Goal: Answer question/provide support

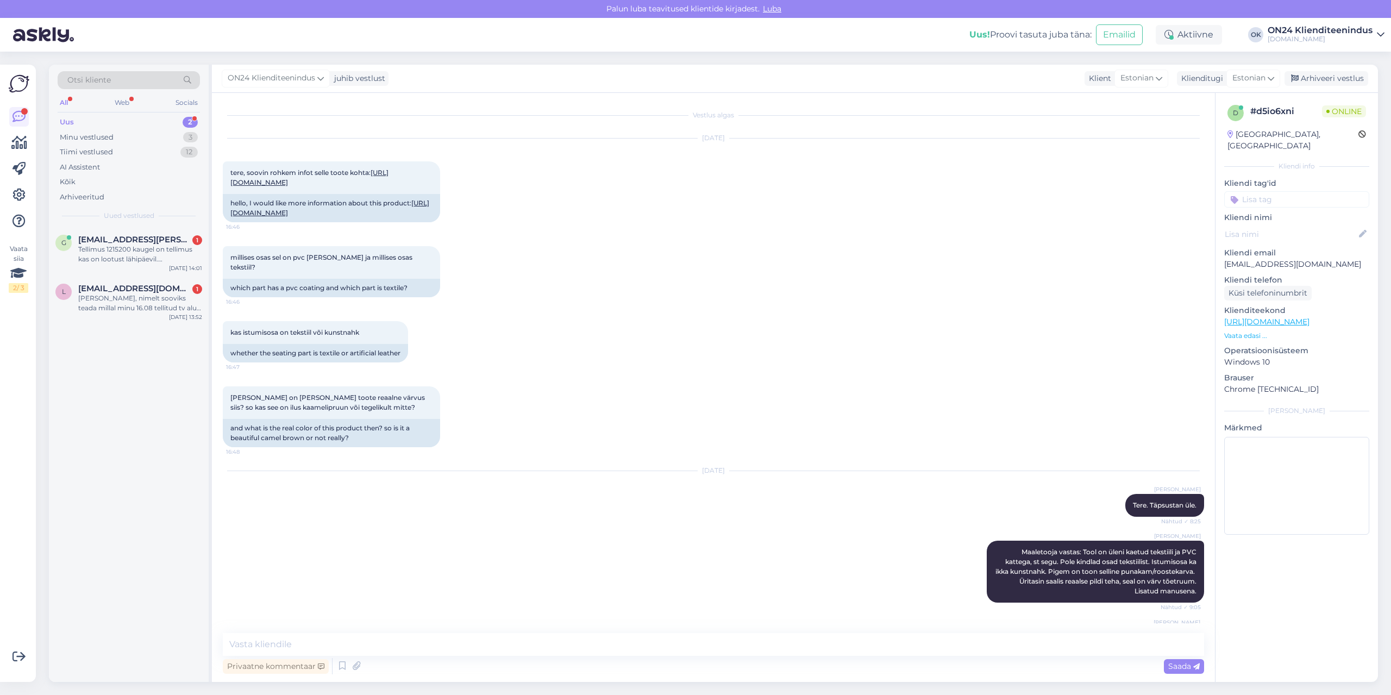
scroll to position [329, 0]
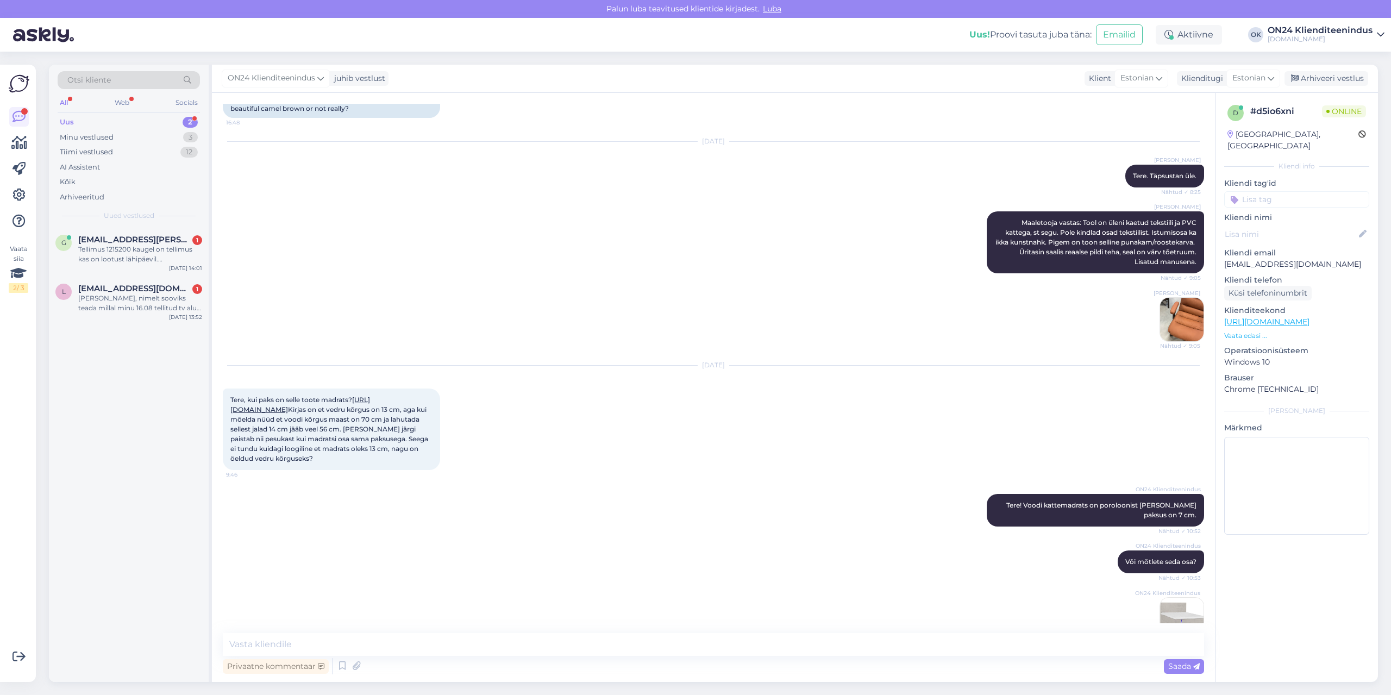
click at [112, 117] on div "Uus 2" at bounding box center [129, 122] width 142 height 15
click at [135, 298] on div "[PERSON_NAME], nimelt sooviks teada millal minu 16.08 tellitud tv alus tulla võ…" at bounding box center [140, 303] width 124 height 20
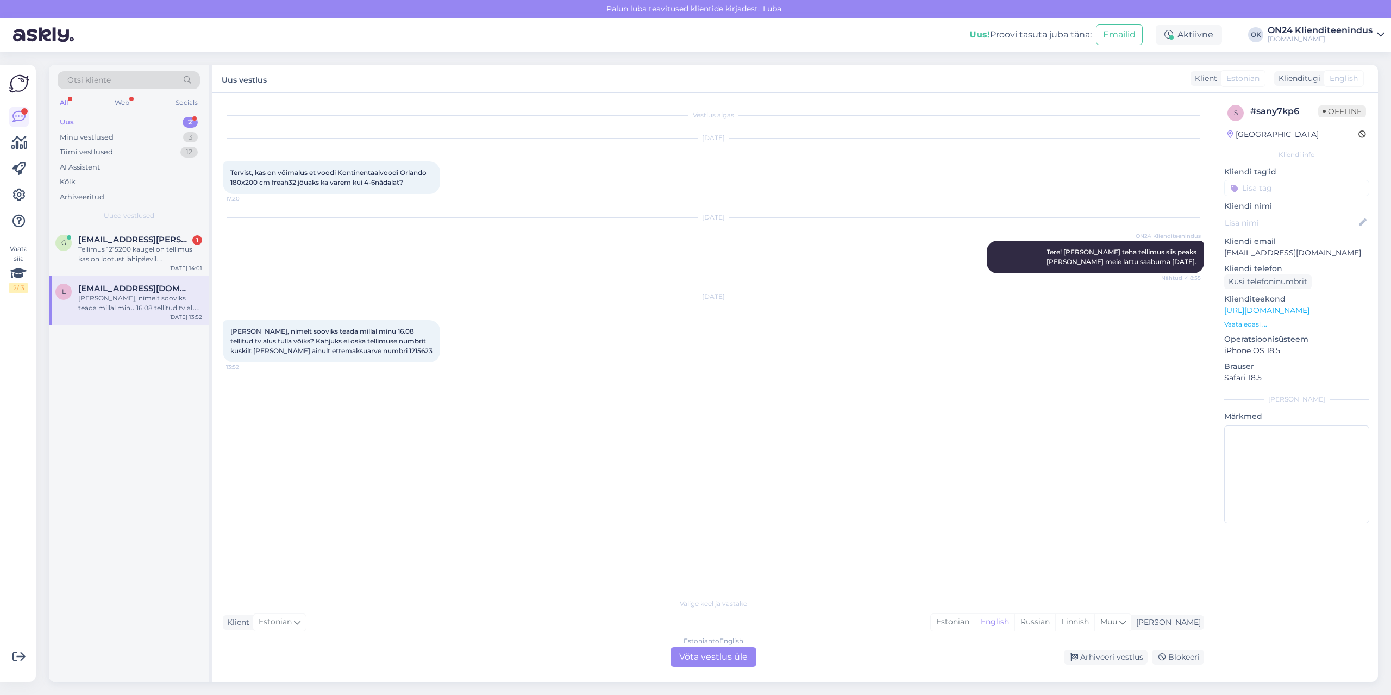
click at [348, 353] on span "[PERSON_NAME], nimelt sooviks teada millal minu 16.08 tellitud tv alus tulla võ…" at bounding box center [331, 341] width 202 height 28
copy div "1215623 13:52"
click at [975, 625] on div "Estonian" at bounding box center [953, 622] width 44 height 16
click at [732, 651] on div "Estonian to Estonian Võta vestlus üle" at bounding box center [713, 657] width 86 height 20
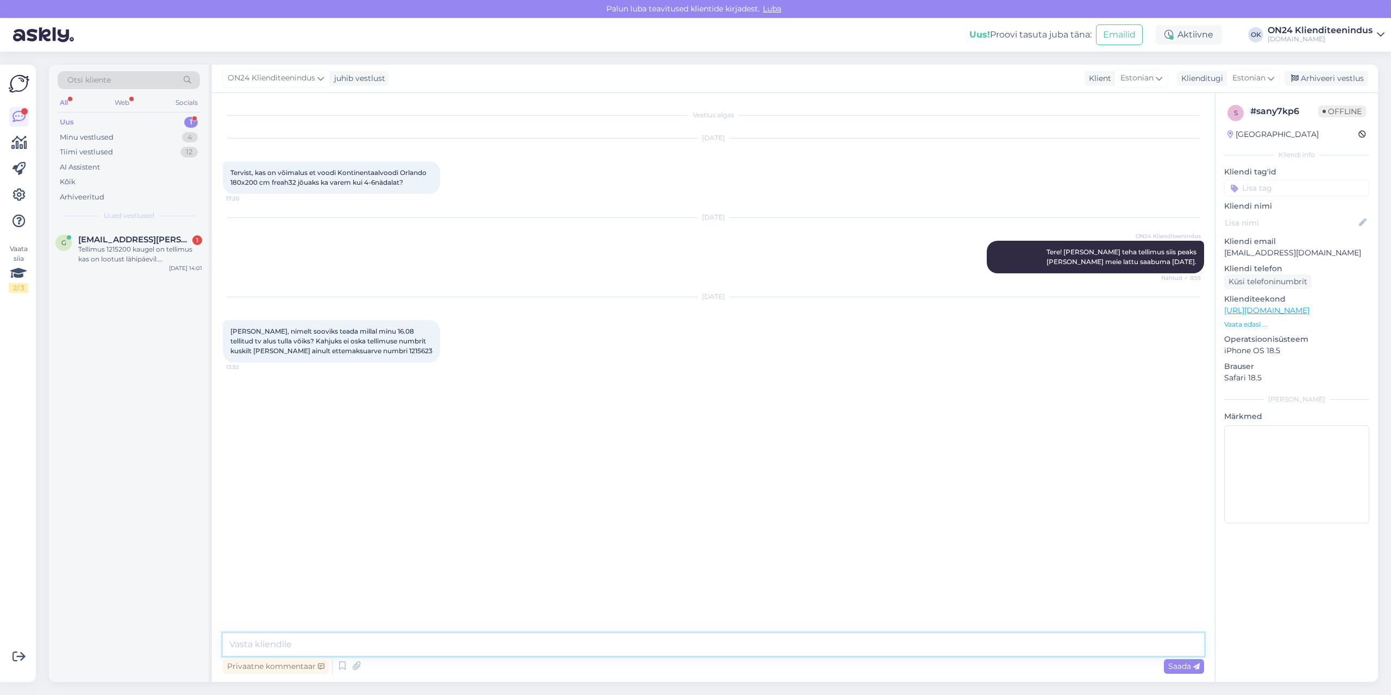
click at [695, 642] on textarea at bounding box center [713, 644] width 981 height 23
paste textarea "Tellimus jõuab ON24 Tallinna terminali [DATE]. Kui tellimus on saadetud Tartu v…"
type textarea "Tere! Tellimus jõuab ON24 Tallinna terminali [DATE]. Kui tellimus on saadetud T…"
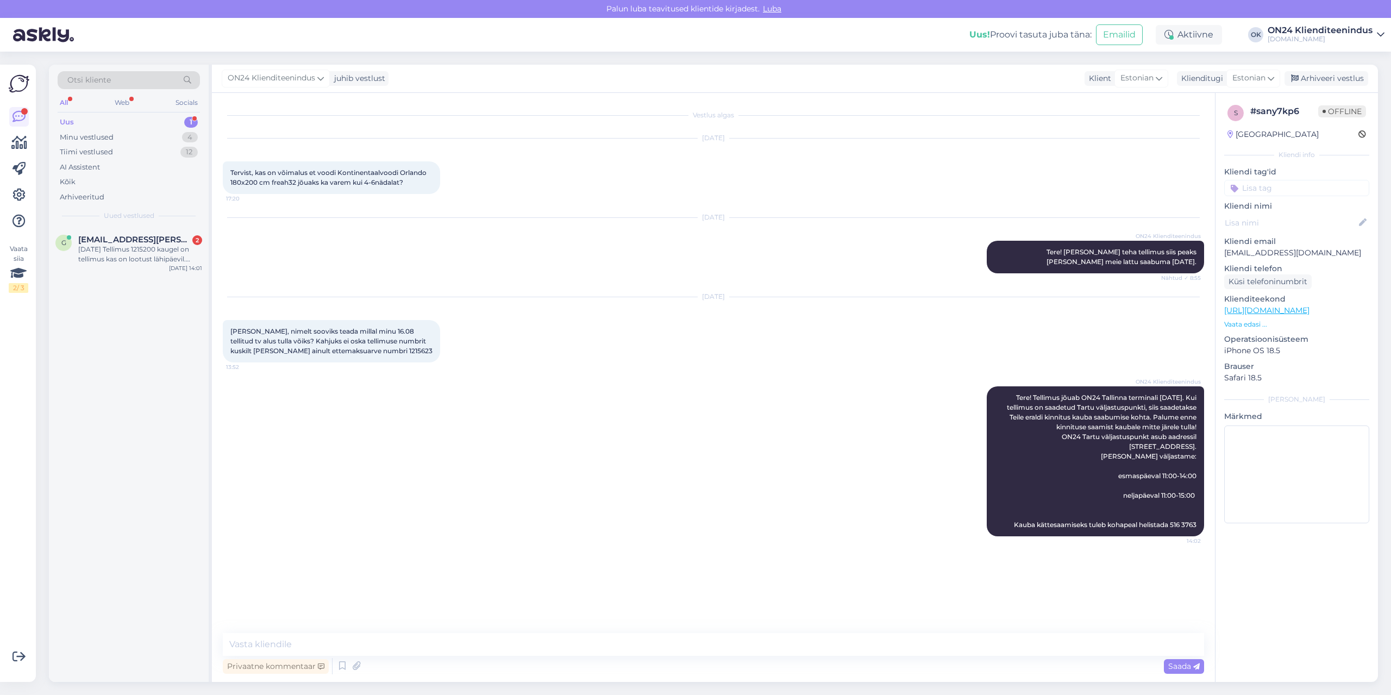
click at [1329, 69] on div "ON24 Klienditeenindus juhib vestlust Klient Estonian Klienditugi Estonian Arhiv…" at bounding box center [795, 79] width 1166 height 28
click at [155, 250] on div "[DATE] Tellimus 1215200 kaugel on tellimus kas on lootust lähipäevil.[PERSON_NA…" at bounding box center [140, 254] width 124 height 20
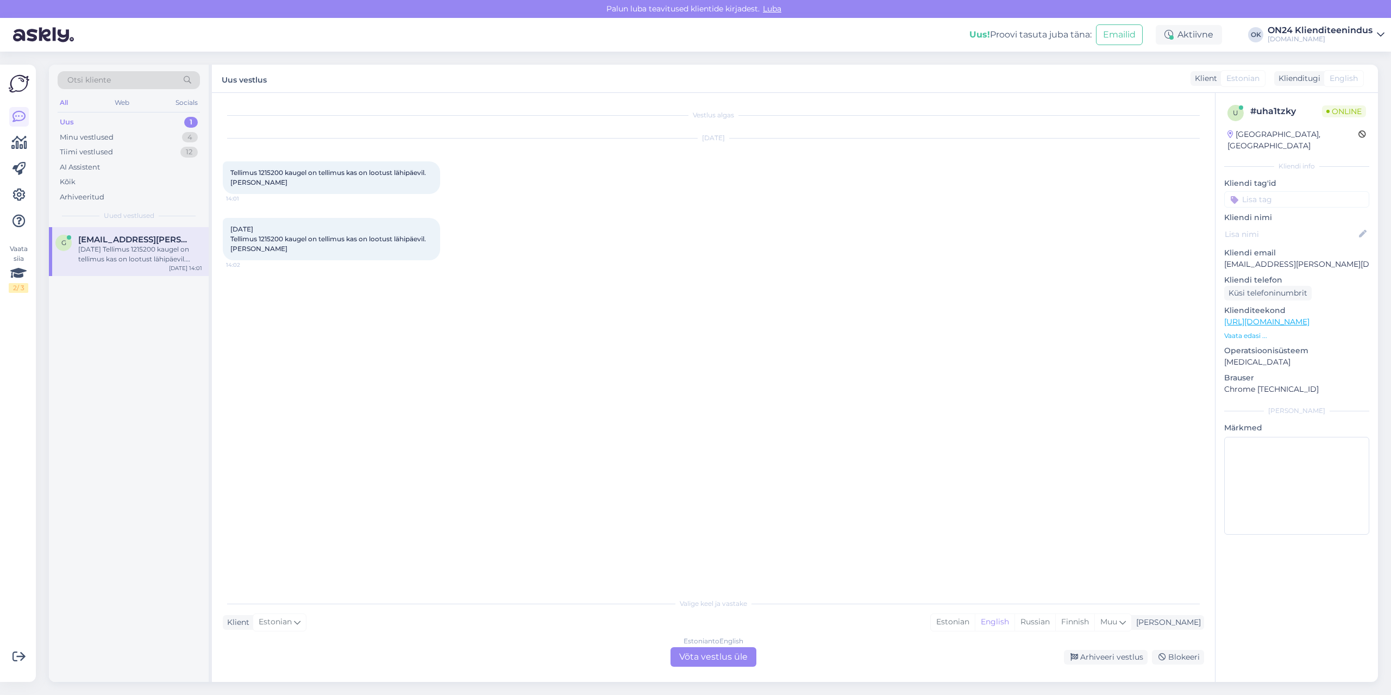
click at [274, 172] on span "Tellimus 1215200 kaugel on tellimus kas on lootust lähipäevil.[PERSON_NAME]" at bounding box center [328, 177] width 196 height 18
copy span "1215200"
click at [975, 621] on div "Estonian" at bounding box center [953, 622] width 44 height 16
click at [717, 658] on div "Estonian to Estonian Võta vestlus üle" at bounding box center [713, 657] width 86 height 20
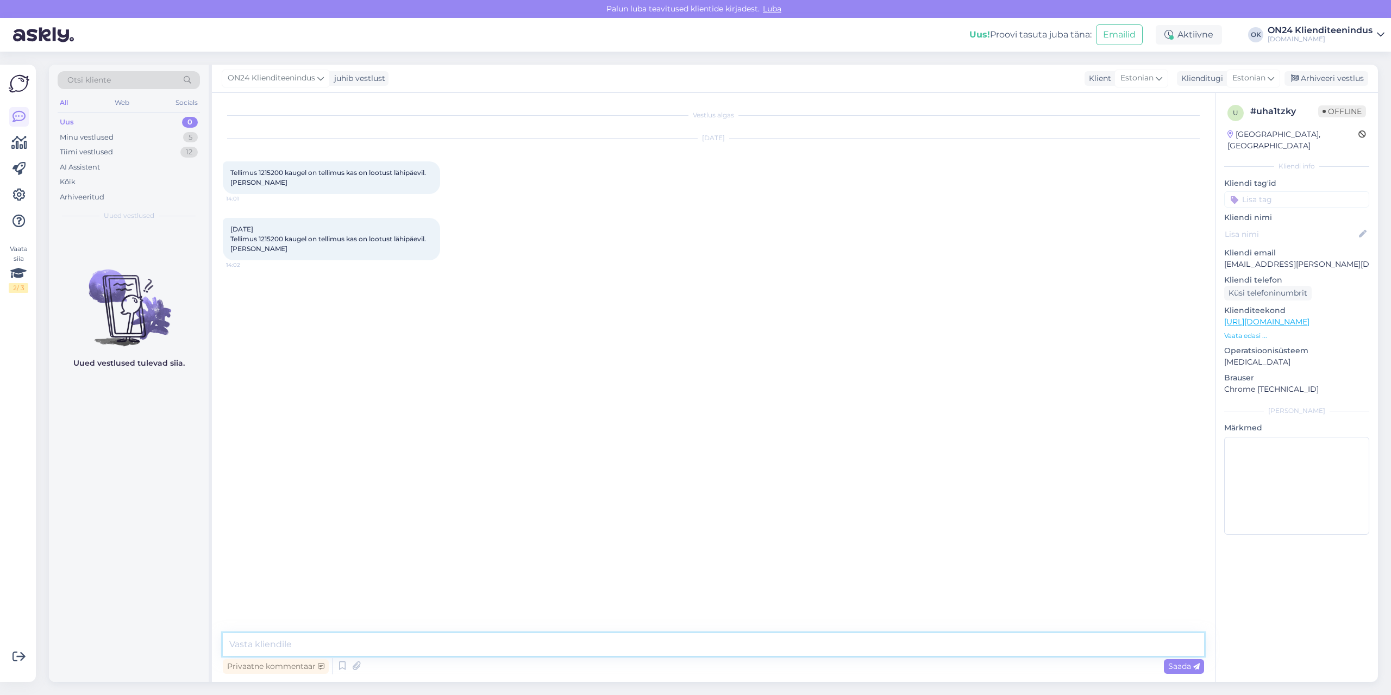
click at [671, 642] on textarea at bounding box center [713, 644] width 981 height 23
type textarea "Tere!"
click at [110, 122] on div "Uus 1" at bounding box center [129, 122] width 142 height 15
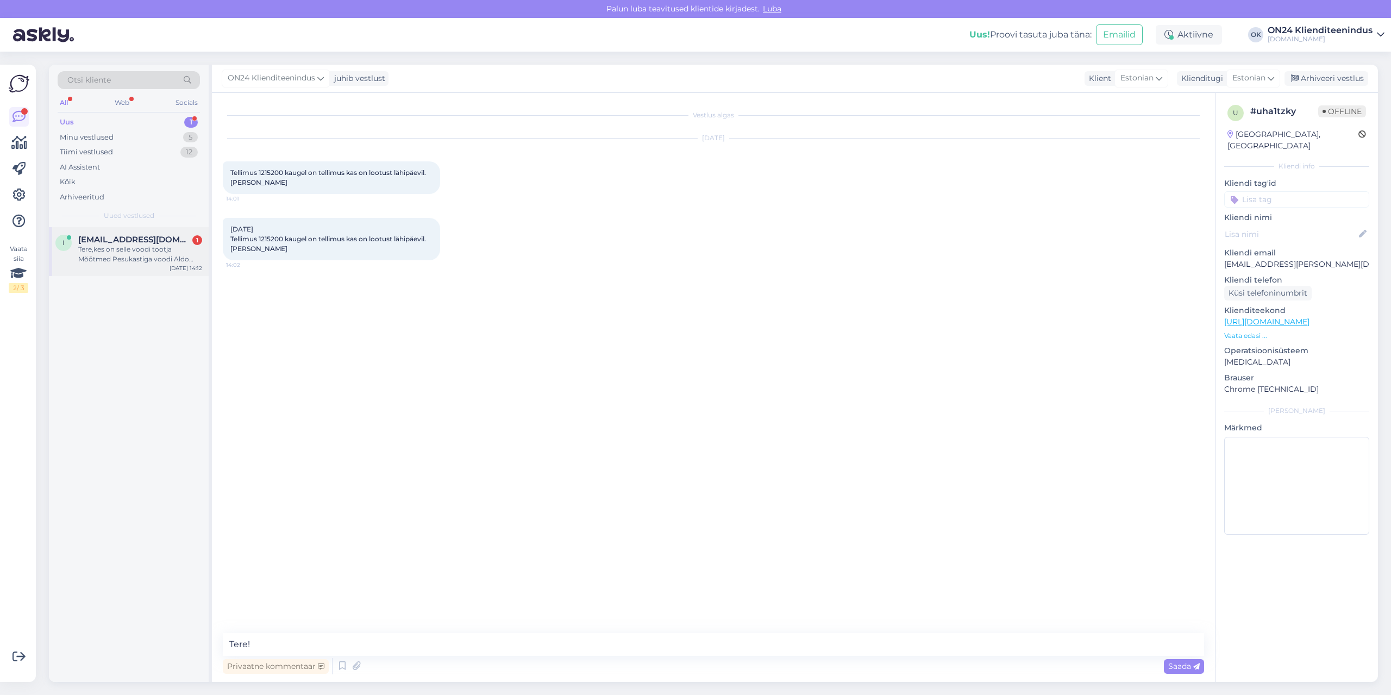
click at [135, 247] on div "Tere,kes on selle voodi tootja Mõõtmed Pesukastiga voodi Aldo 90x200 cm suurend…" at bounding box center [140, 254] width 124 height 20
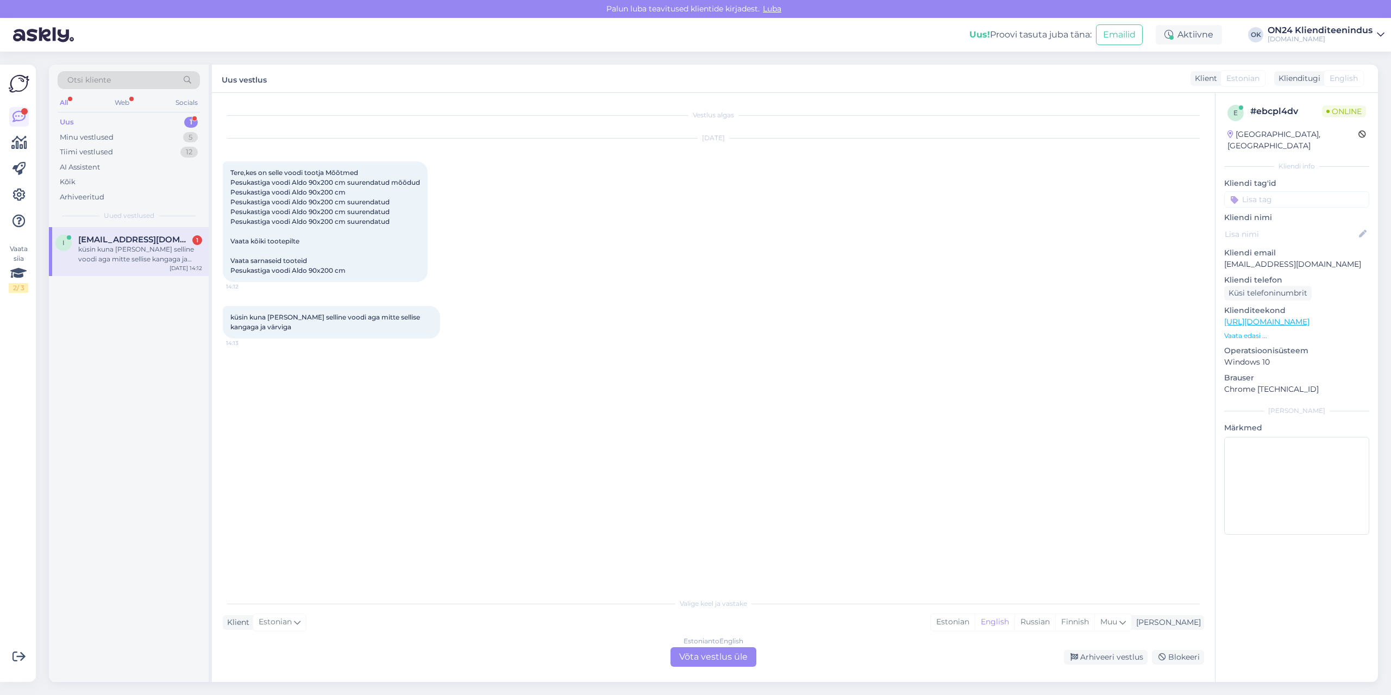
click at [1247, 331] on p "Vaata edasi ..." at bounding box center [1296, 336] width 145 height 10
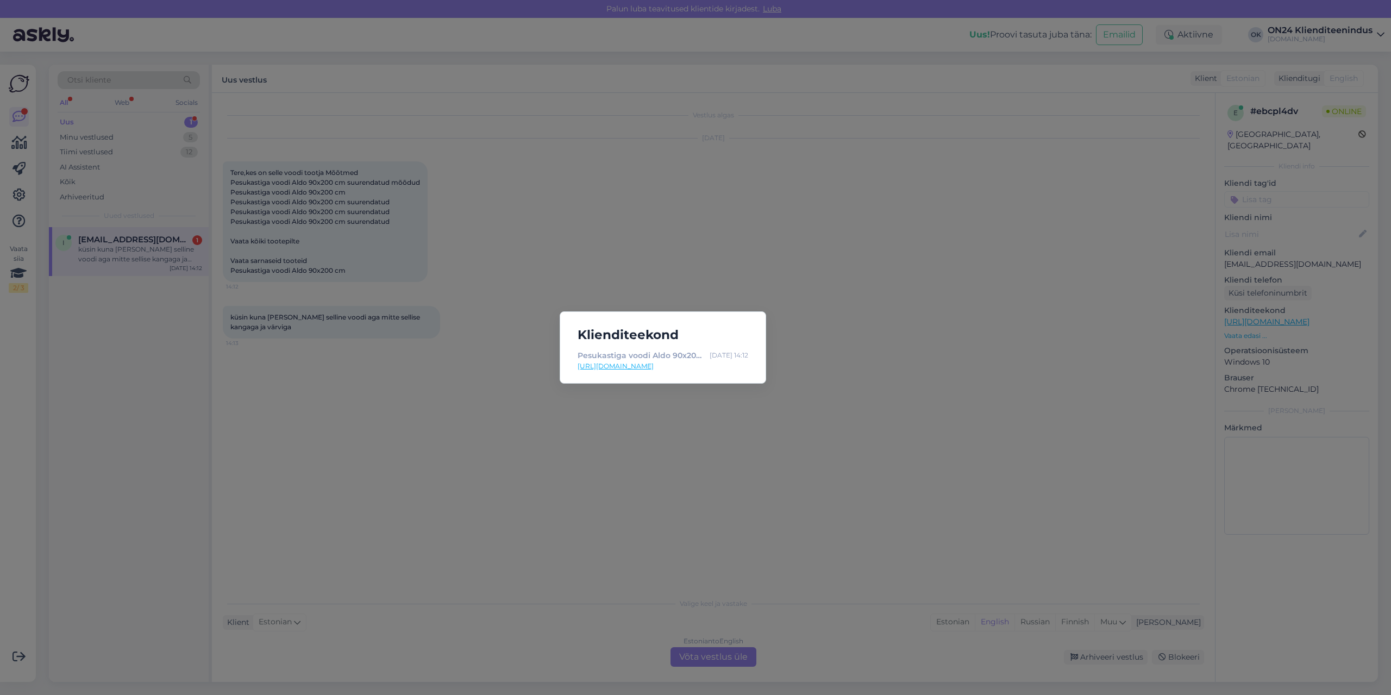
click at [654, 365] on link "[URL][DOMAIN_NAME]" at bounding box center [663, 366] width 171 height 10
click at [452, 278] on div "Klienditeekond Pesukastiga voodi Aldo 90x200 cm MX-492974 - [DOMAIN_NAME] Sisus…" at bounding box center [695, 347] width 1391 height 695
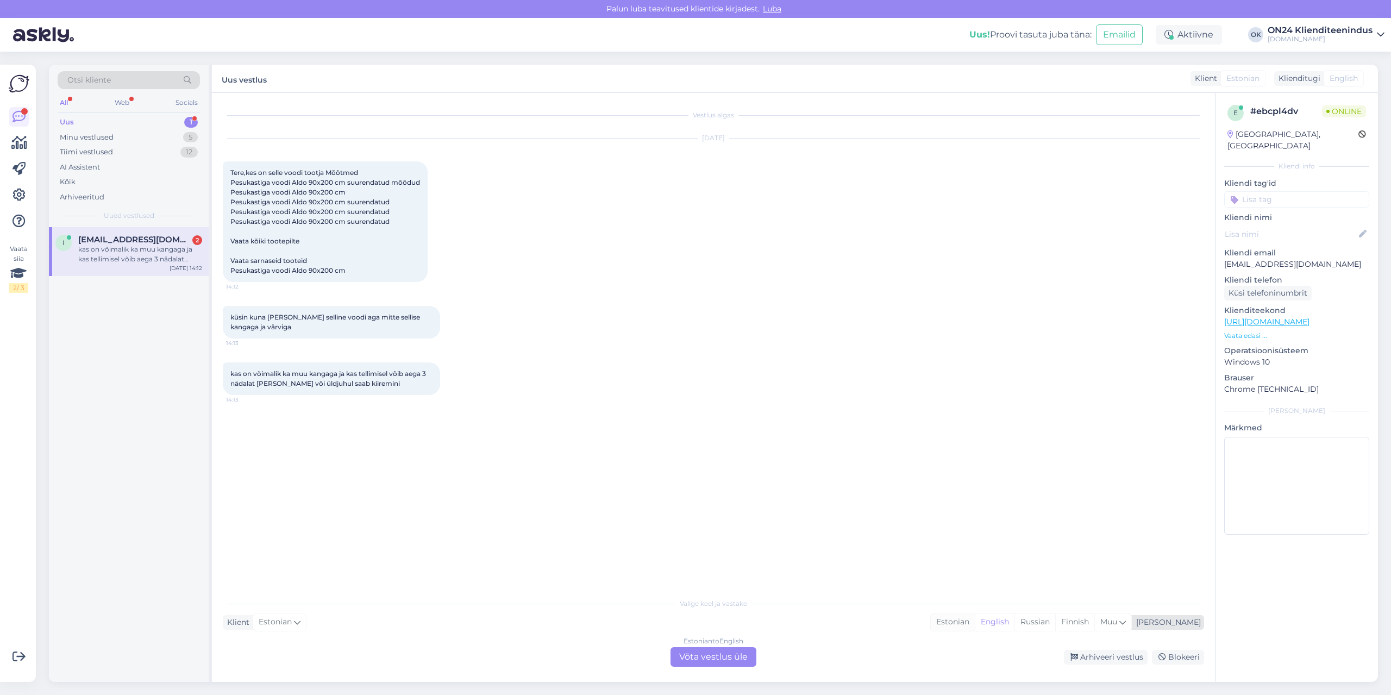
click at [975, 621] on div "Estonian" at bounding box center [953, 622] width 44 height 16
click at [746, 655] on div "Estonian to Estonian Võta vestlus üle" at bounding box center [713, 657] width 86 height 20
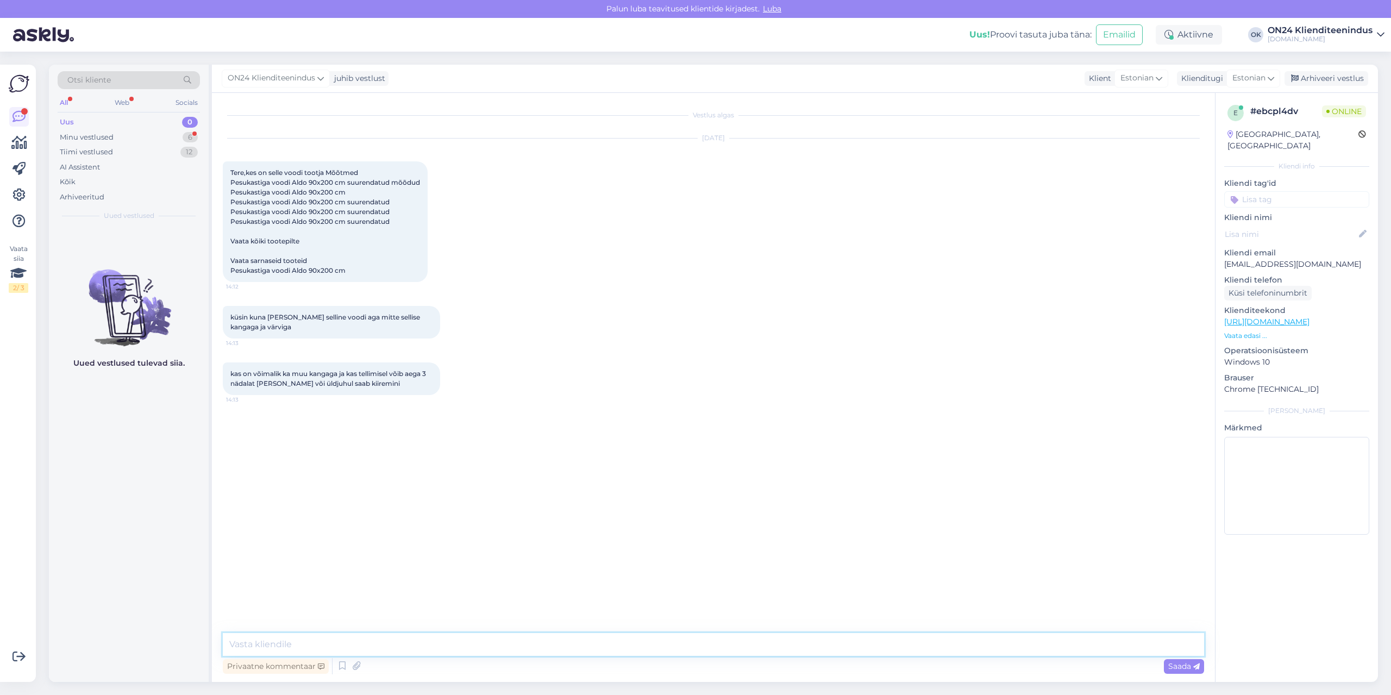
click at [730, 645] on textarea at bounding box center [713, 644] width 981 height 23
type textarea "Tere! See on toodetud Poolas. Me paraku kolmandate isikute andmeid väljastada e…"
click at [781, 642] on textarea "Tere! See on toodetud Poolas. Me paraku kolmandate isikute andmeid väljastada e…" at bounding box center [713, 644] width 981 height 23
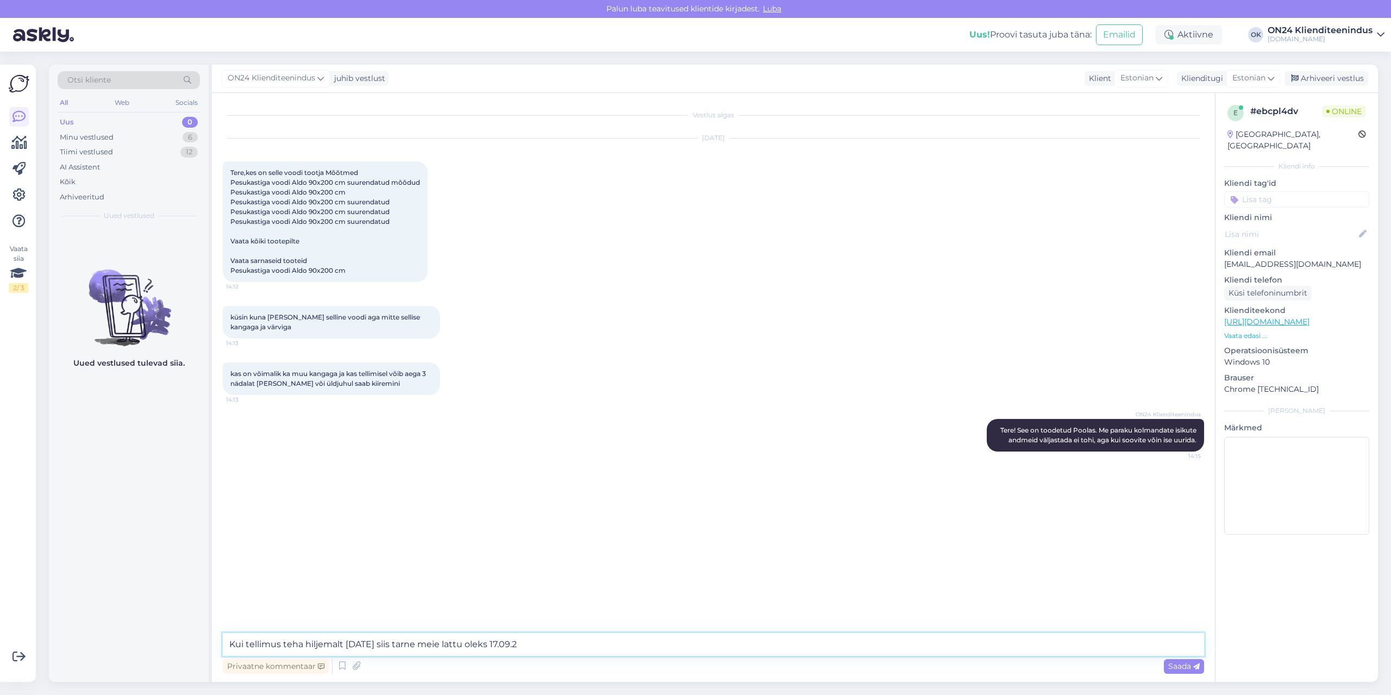
type textarea "Kui tellimus teha hiljemalt [DATE] siis tarne meie lattu oleks [DATE]"
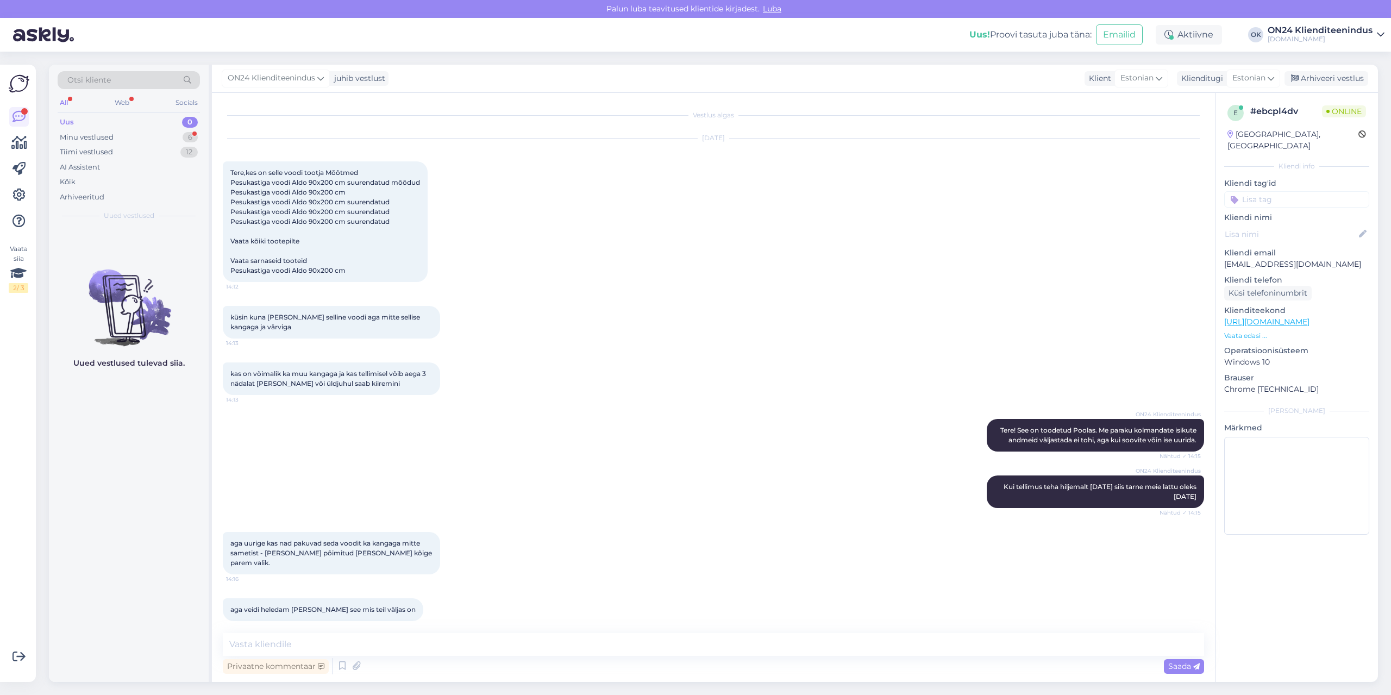
scroll to position [10, 0]
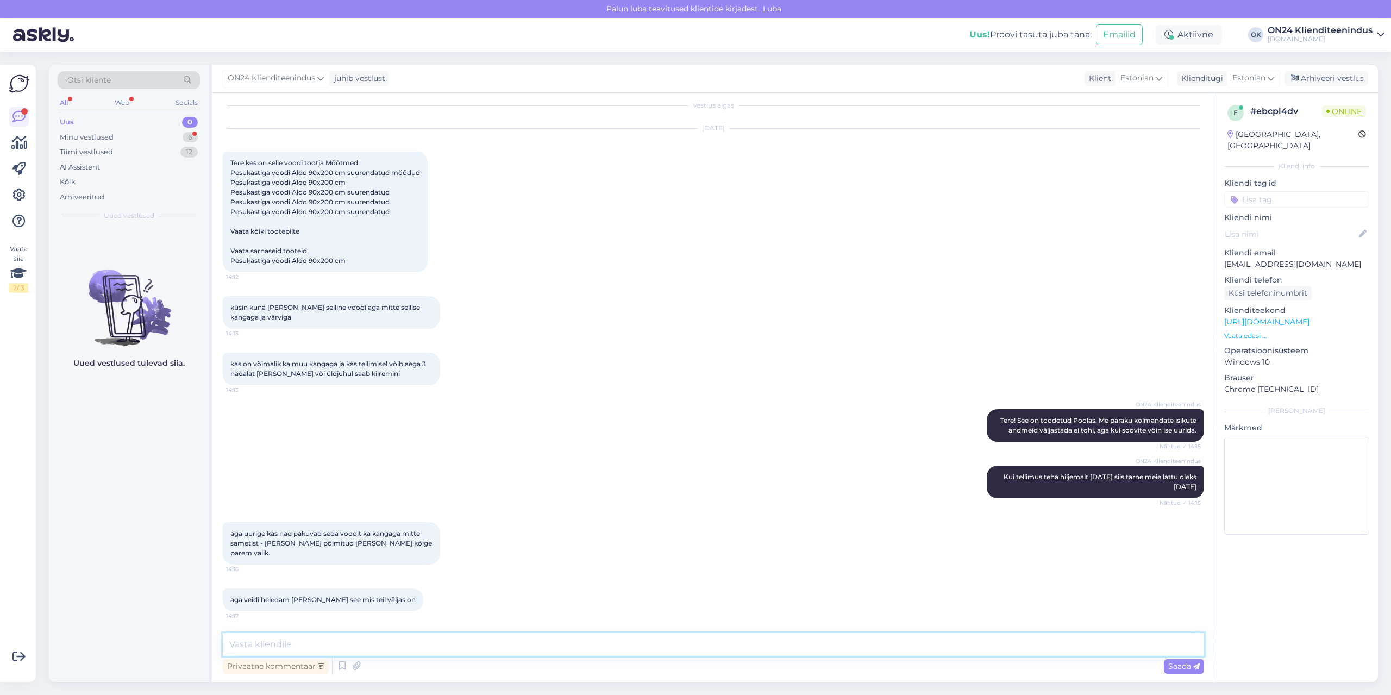
click at [405, 645] on textarea at bounding box center [713, 644] width 981 height 23
type textarea "Kas Teil on mõni konkreetne kanga nimetus ka?"
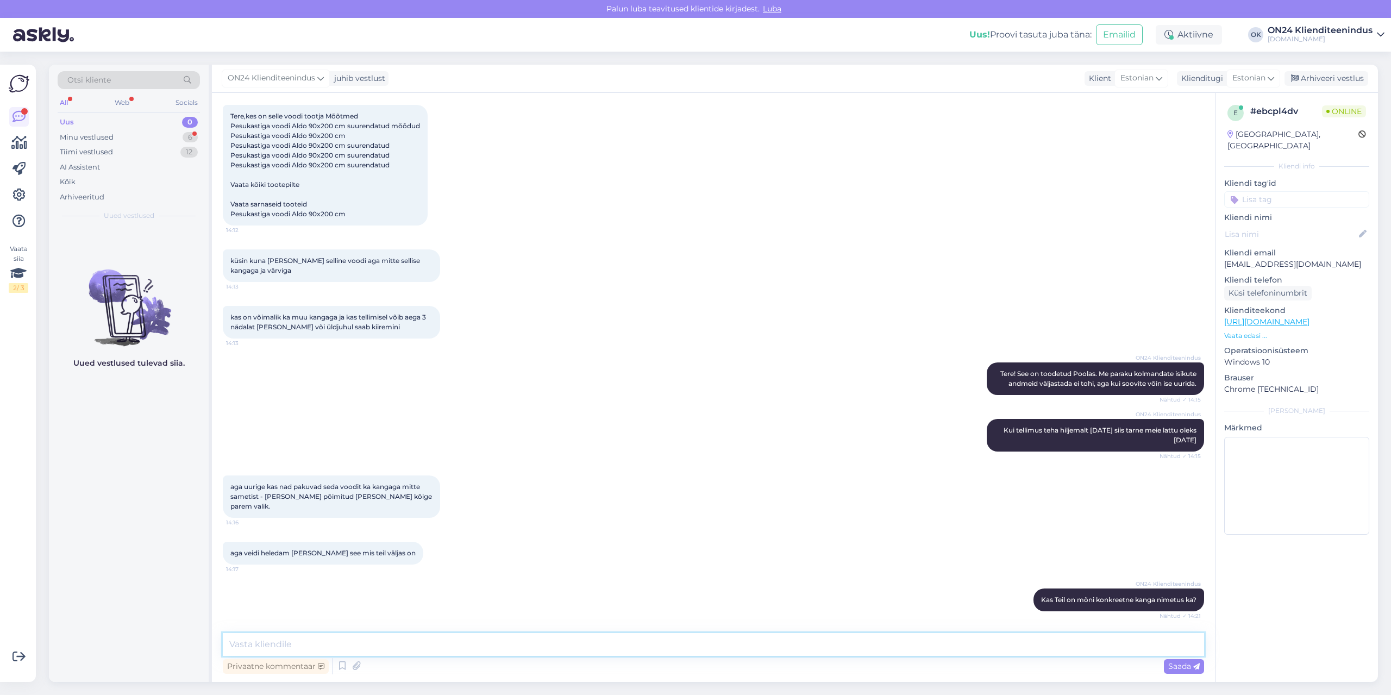
scroll to position [170, 0]
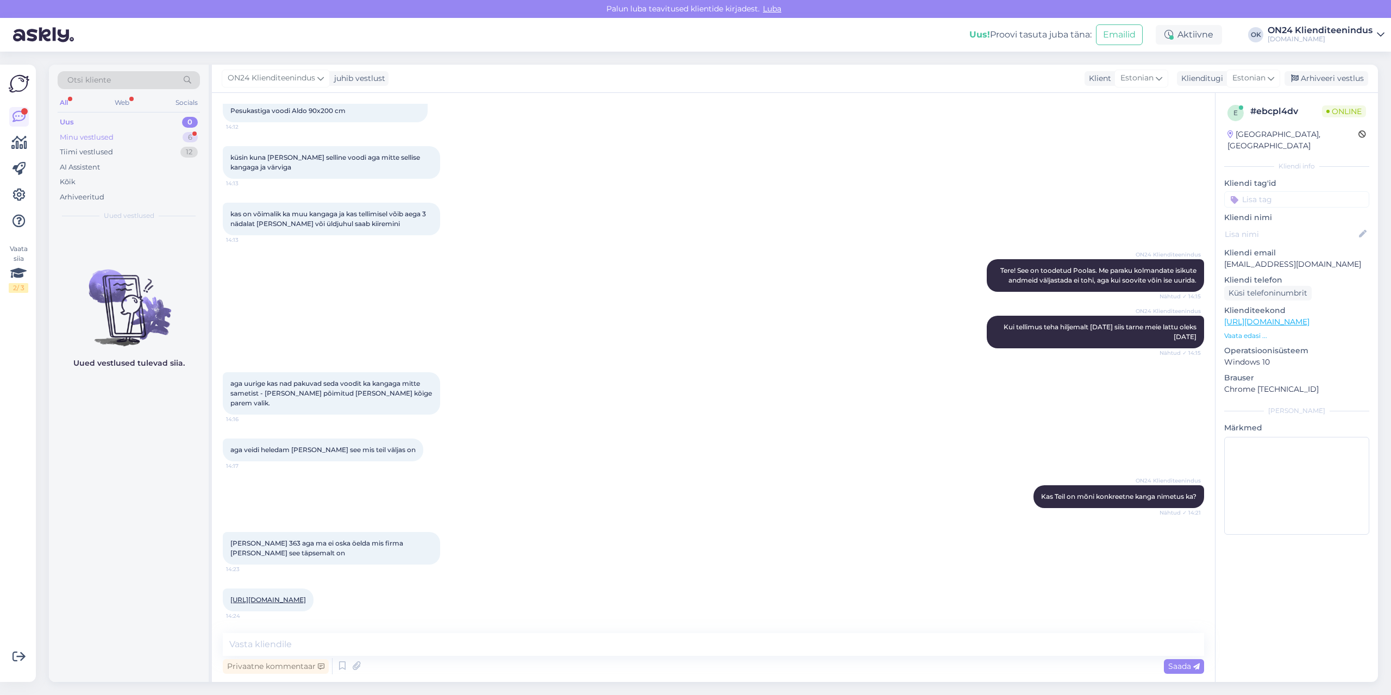
click at [122, 144] on div "Minu vestlused 6" at bounding box center [129, 137] width 142 height 15
click at [112, 135] on div "Minu vestlused" at bounding box center [88, 137] width 57 height 11
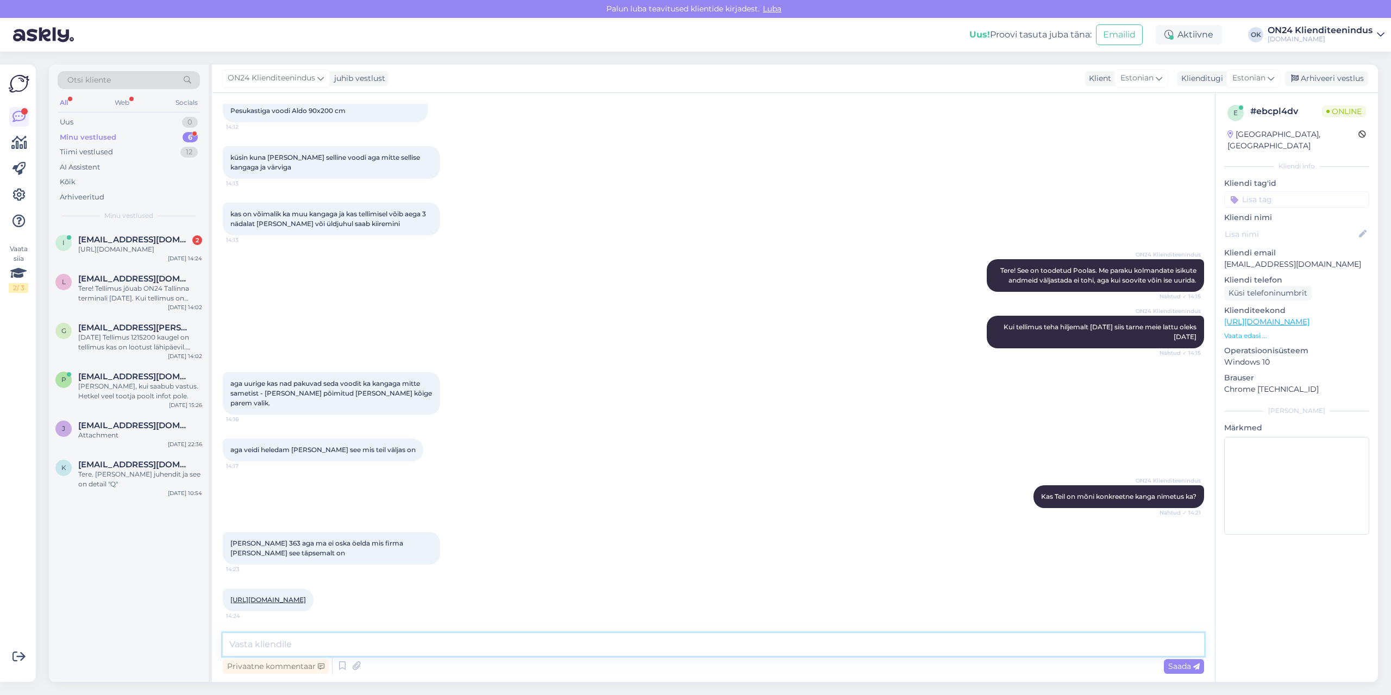
click at [356, 641] on textarea at bounding box center [713, 644] width 981 height 23
click at [306, 595] on link "[URL][DOMAIN_NAME]" at bounding box center [268, 599] width 76 height 8
click at [307, 650] on textarea at bounding box center [713, 644] width 981 height 23
type textarea "Tänud! Aga ma uurin [PERSON_NAME] teada siis."
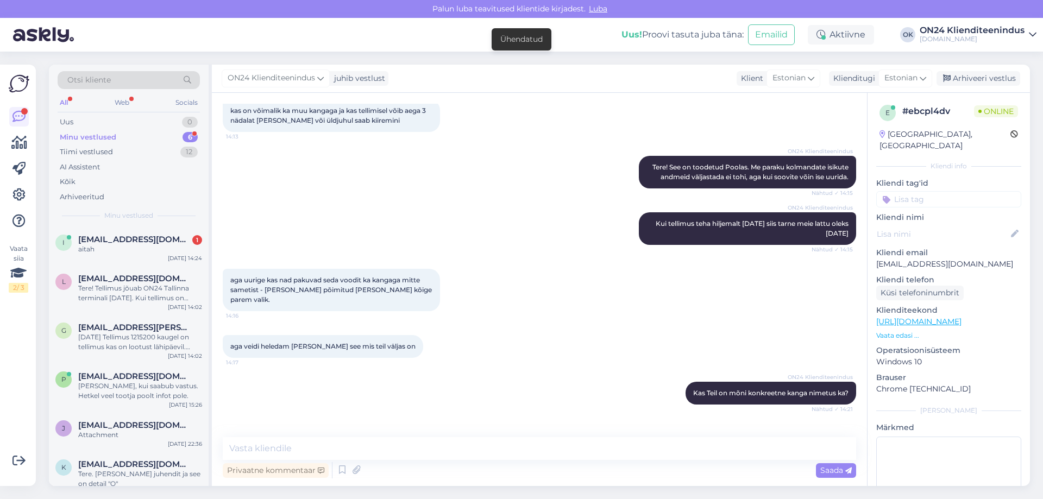
scroll to position [274, 0]
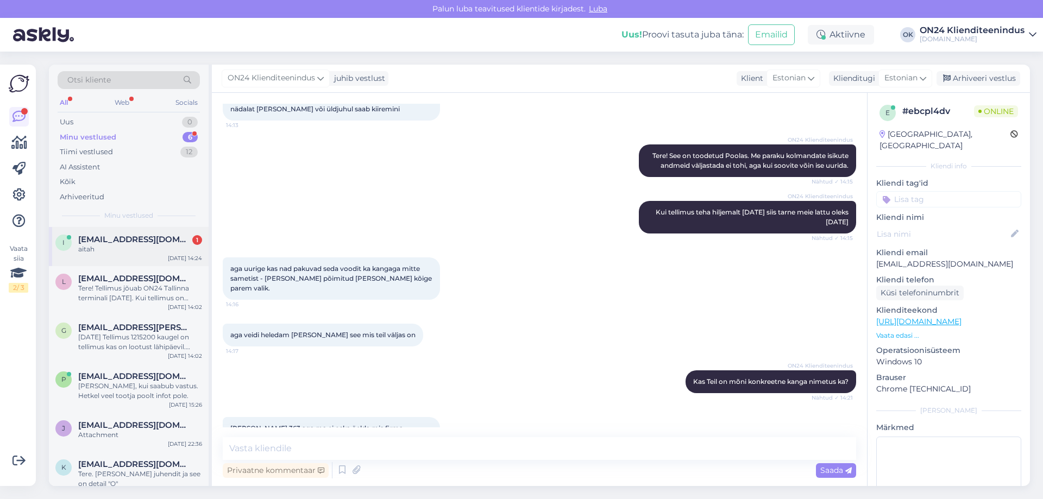
click at [127, 247] on div "aitah" at bounding box center [140, 249] width 124 height 10
